Goal: Information Seeking & Learning: Check status

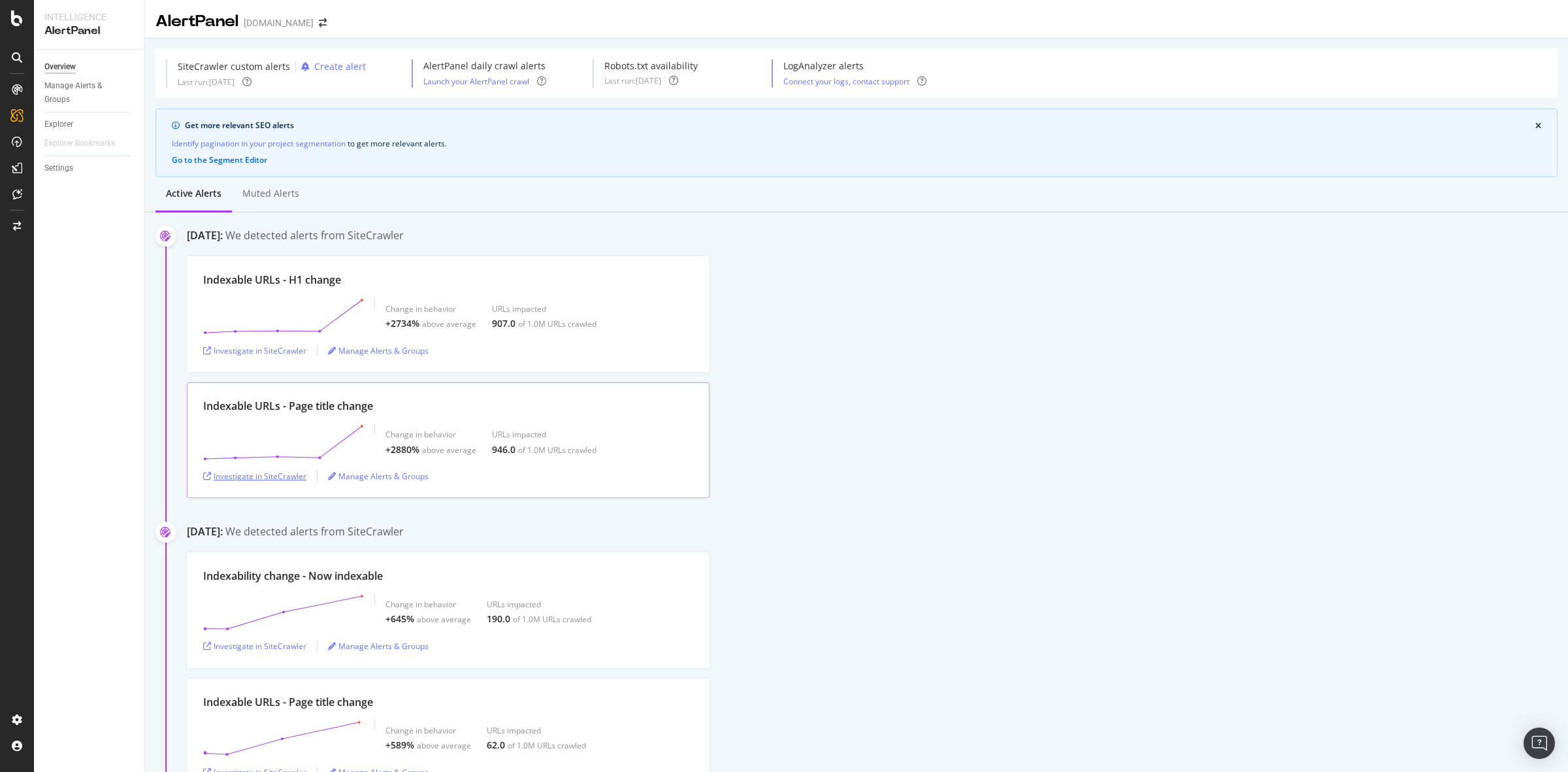
click at [288, 475] on div "Investigate in SiteCrawler" at bounding box center [254, 476] width 103 height 11
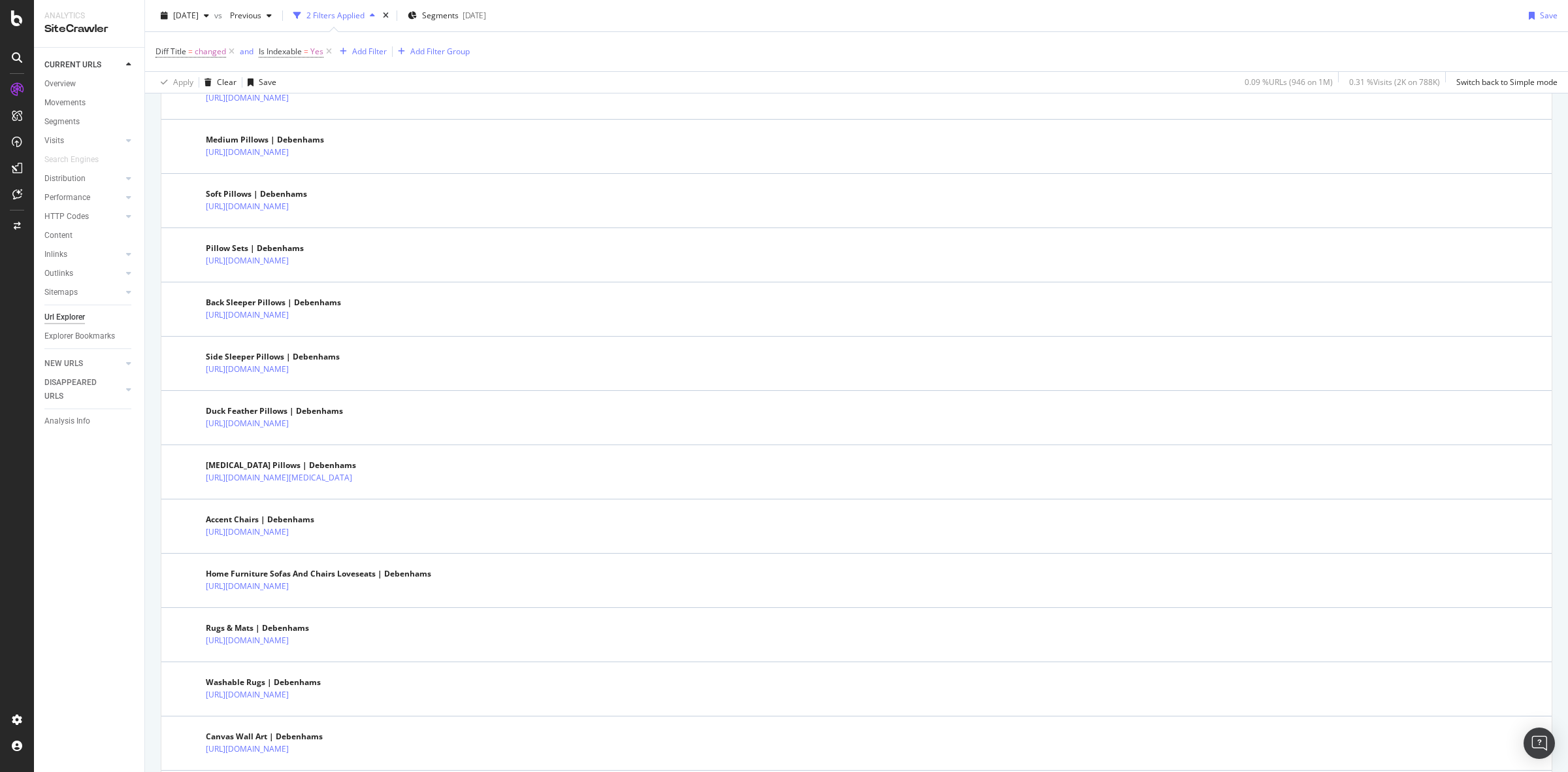
scroll to position [2452, 0]
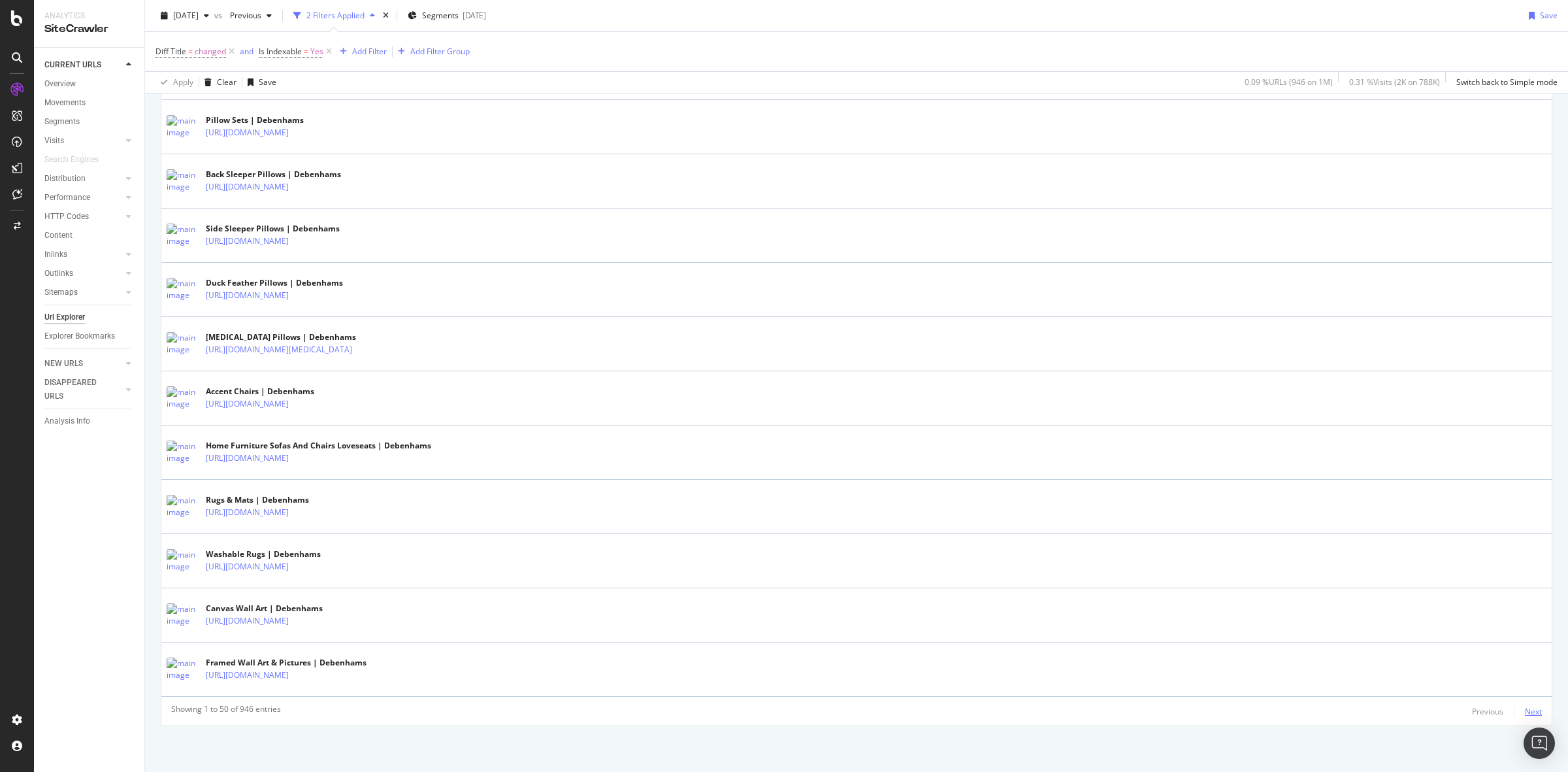
click at [1524, 713] on div "Next" at bounding box center [1533, 711] width 17 height 11
click at [1524, 709] on div "Next" at bounding box center [1533, 711] width 17 height 11
click at [1524, 707] on div "Next" at bounding box center [1533, 711] width 17 height 11
drag, startPoint x: 1523, startPoint y: 714, endPoint x: 1492, endPoint y: 717, distance: 31.1
click at [1524, 716] on div "Next" at bounding box center [1533, 711] width 17 height 11
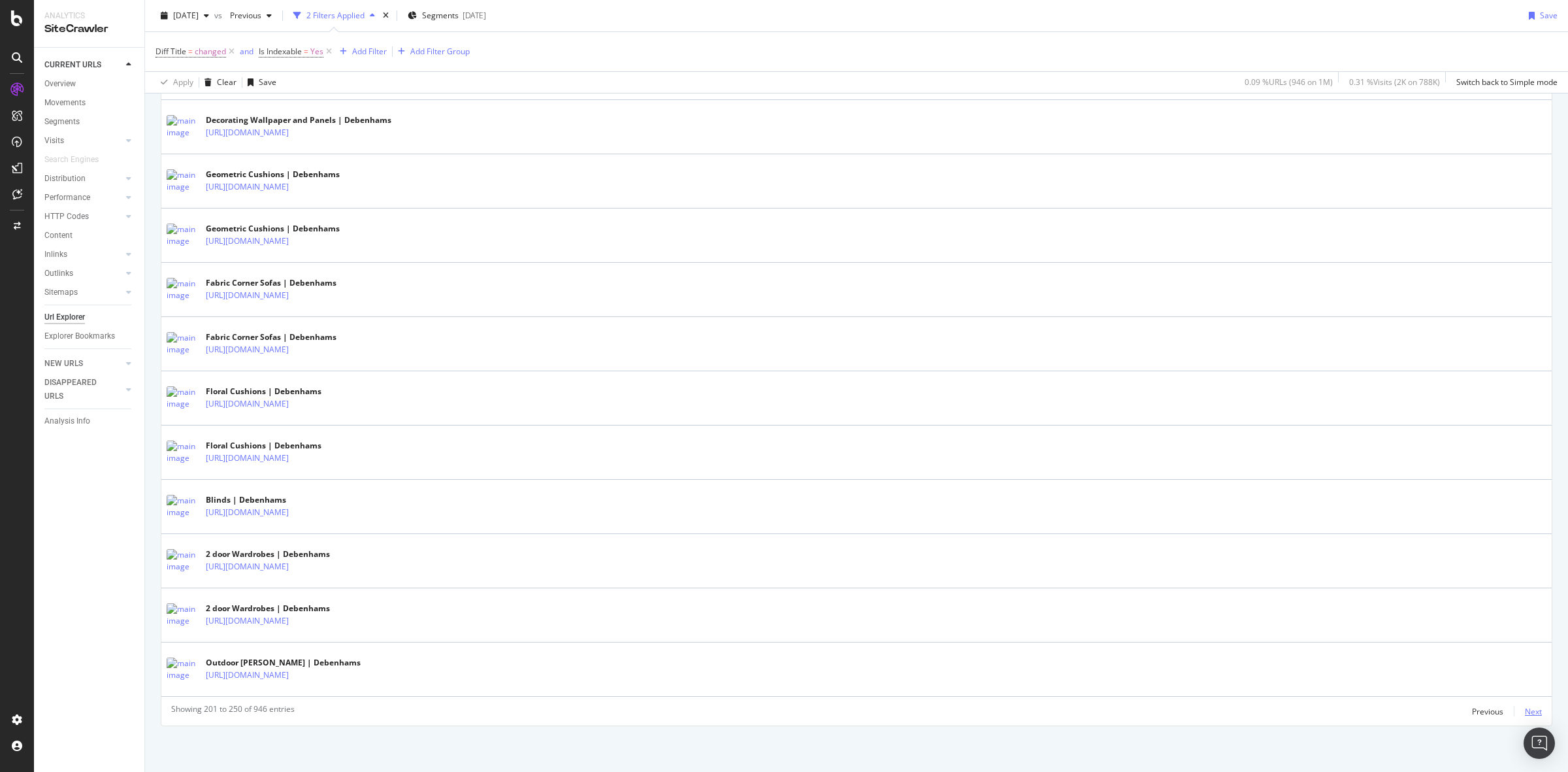
click at [1524, 710] on div "Next" at bounding box center [1533, 711] width 17 height 11
click at [1524, 716] on div "Next" at bounding box center [1533, 711] width 17 height 11
click at [1524, 710] on div "Next" at bounding box center [1533, 711] width 17 height 11
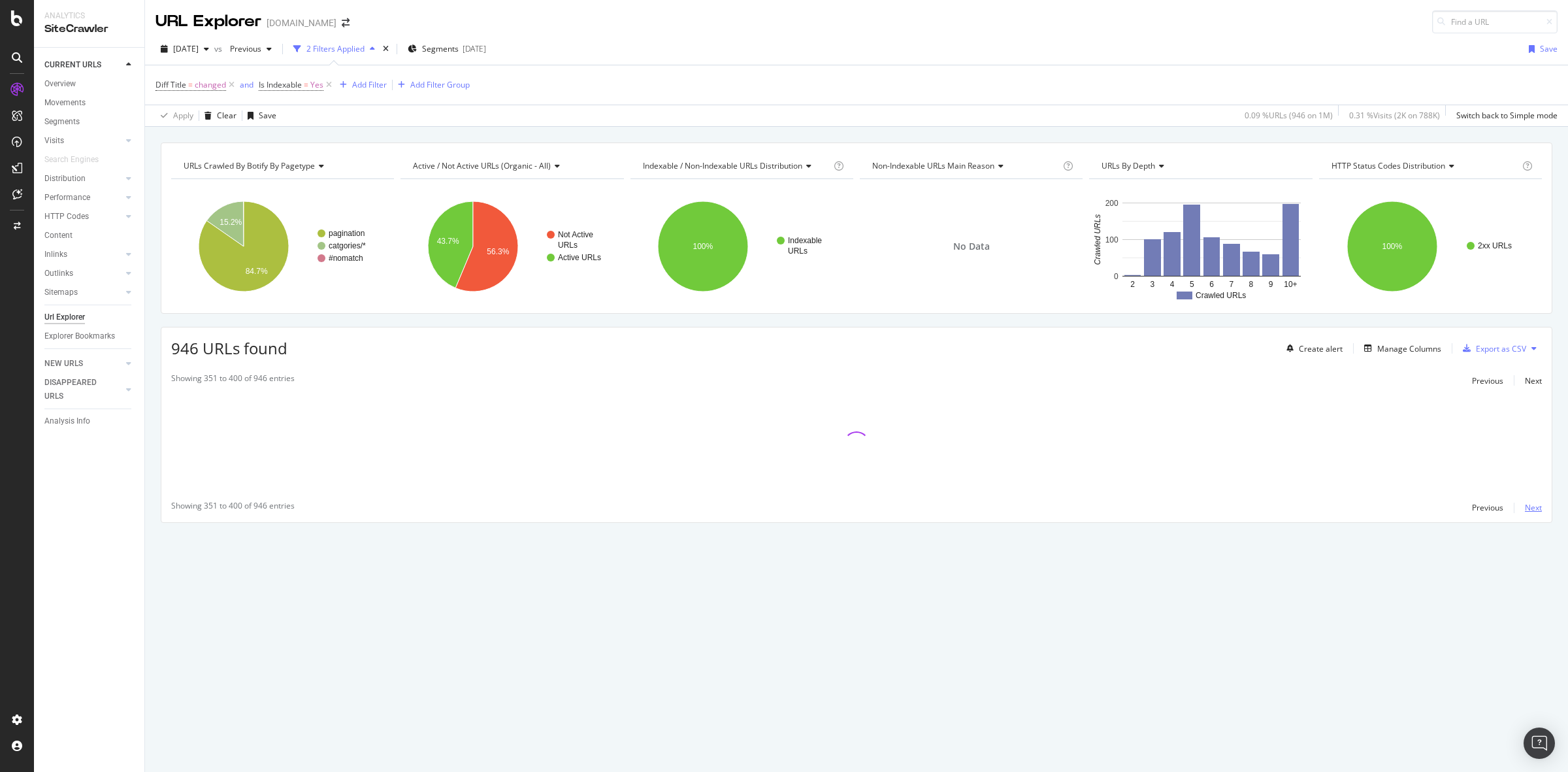
scroll to position [0, 0]
